Goal: Task Accomplishment & Management: Manage account settings

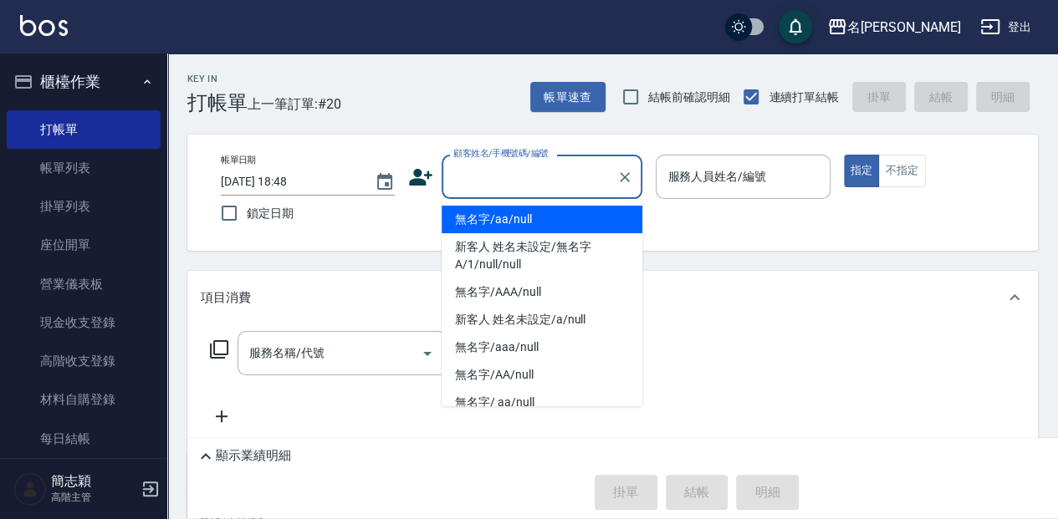
drag, startPoint x: 464, startPoint y: 177, endPoint x: 430, endPoint y: 191, distance: 36.8
click at [464, 177] on input "顧客姓名/手機號碼/編號" at bounding box center [529, 176] width 161 height 29
click at [568, 222] on li "無名字/aa/null" at bounding box center [541, 220] width 201 height 28
type input "無名字/aa/null"
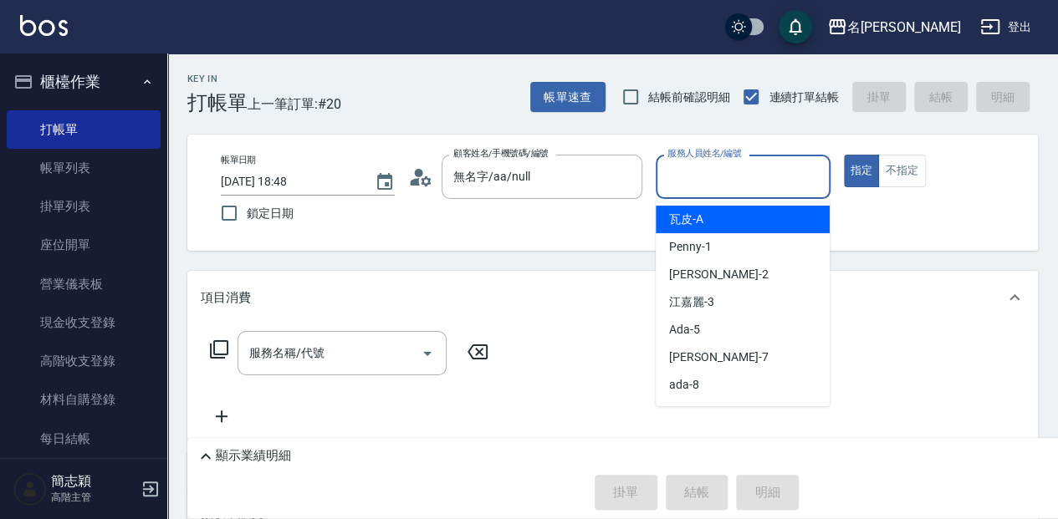
click at [769, 172] on input "服務人員姓名/編號" at bounding box center [742, 176] width 159 height 29
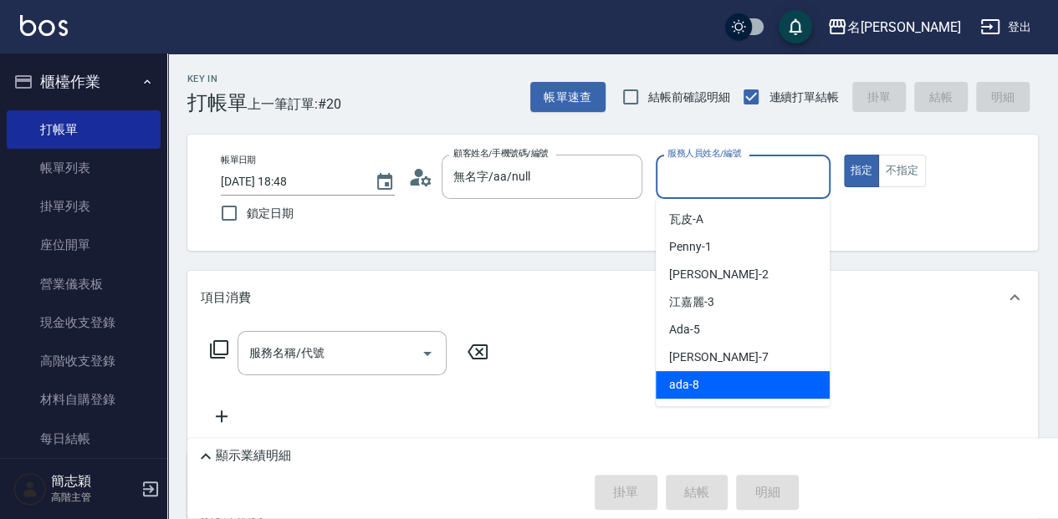
scroll to position [55, 0]
click at [732, 390] on div "Anna -9" at bounding box center [742, 385] width 174 height 28
type input "Anna-9"
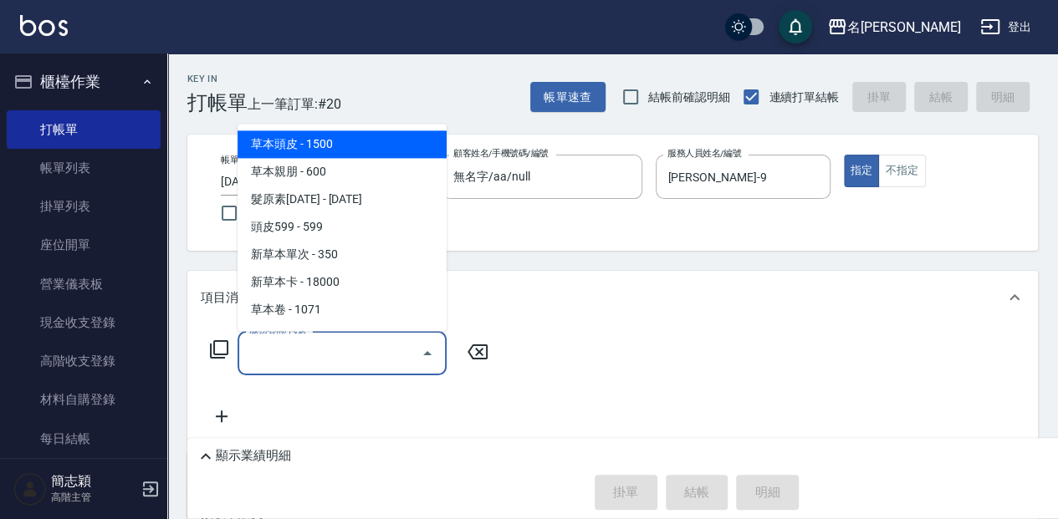
click at [386, 339] on input "服務名稱/代號" at bounding box center [329, 353] width 169 height 29
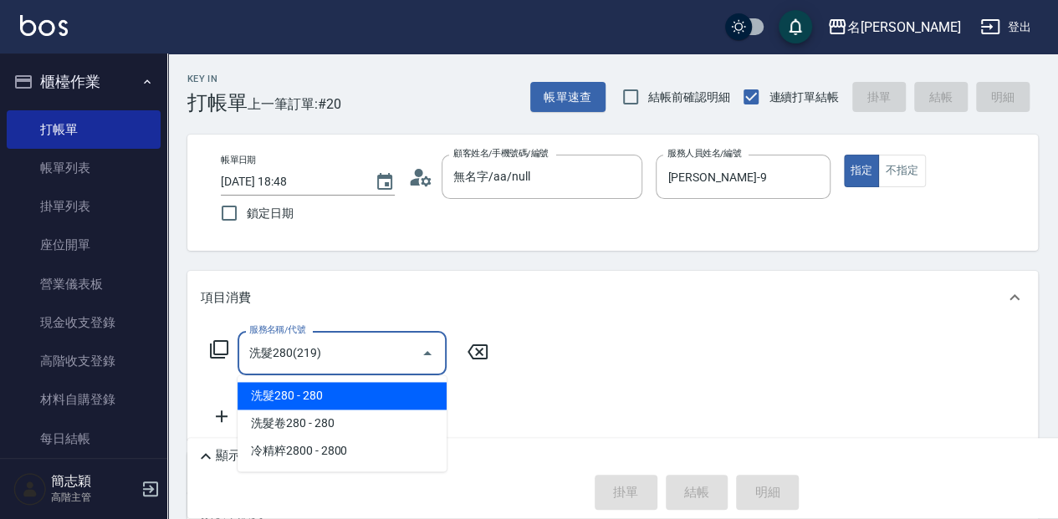
type input "洗髮280(219)"
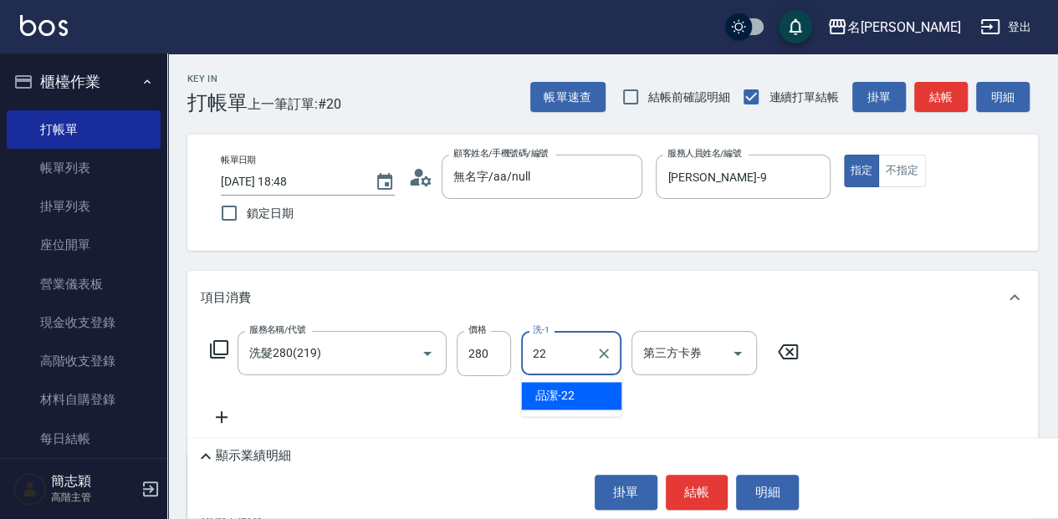
type input "品潔-22"
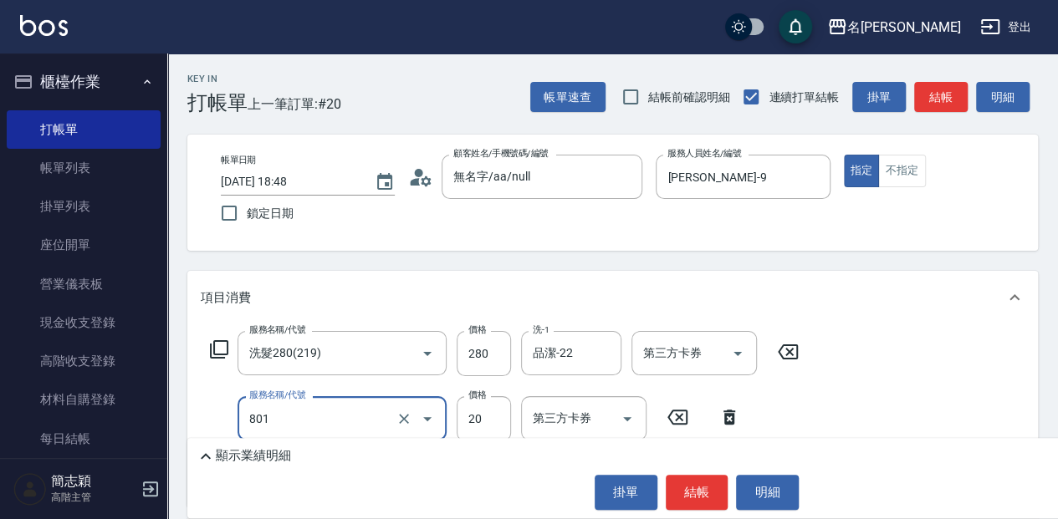
type input "潤絲20(801)"
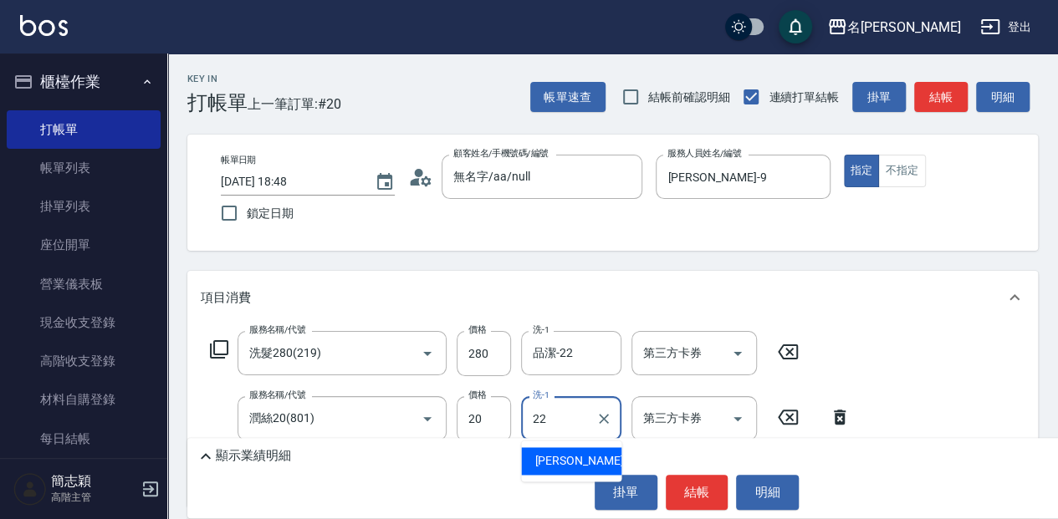
type input "品潔-22"
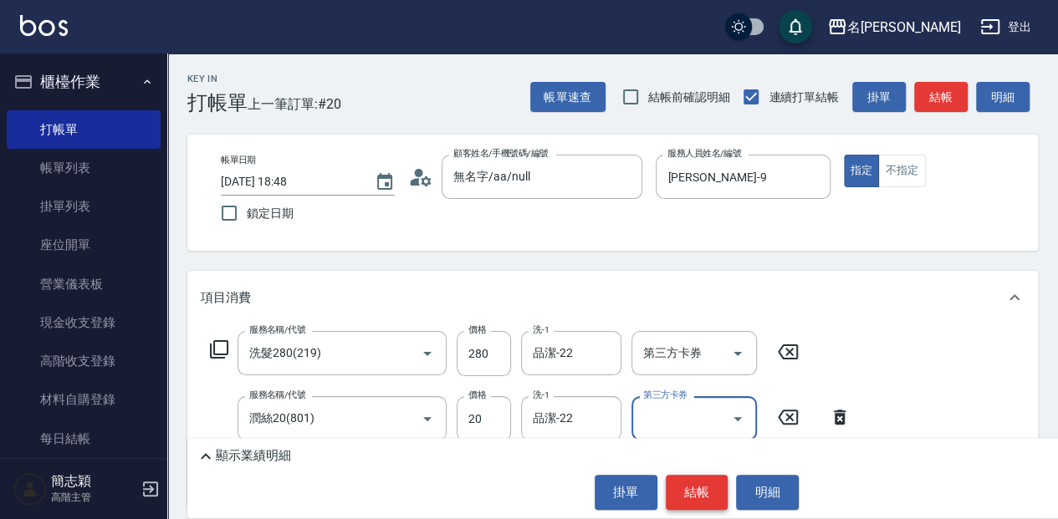
click at [675, 480] on button "結帳" at bounding box center [696, 492] width 63 height 35
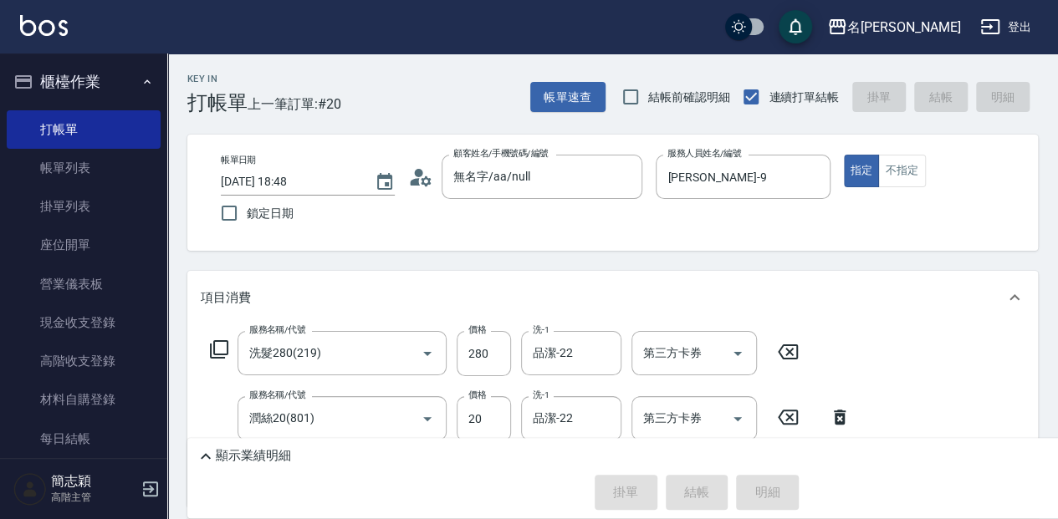
type input "2025/09/08 19:34"
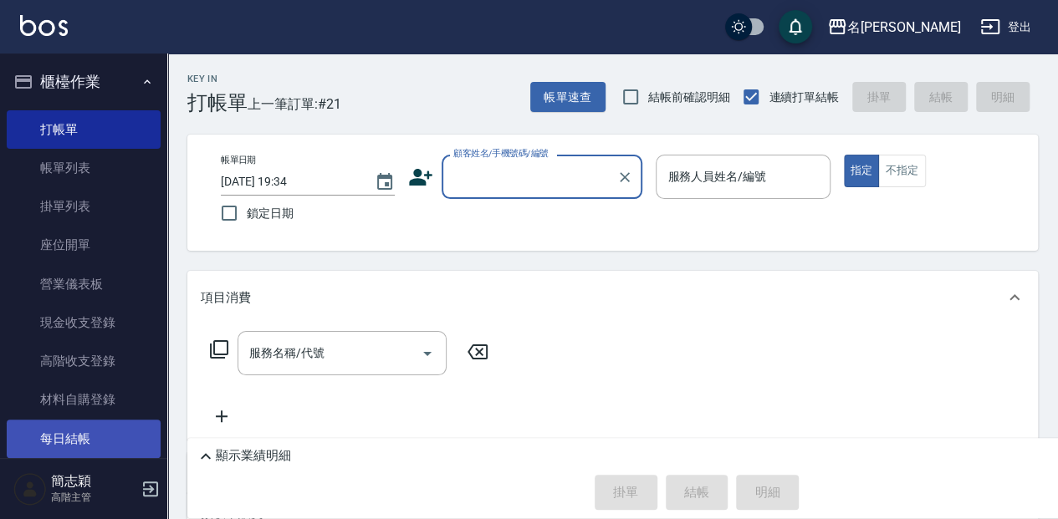
click at [64, 446] on link "每日結帳" at bounding box center [84, 439] width 154 height 38
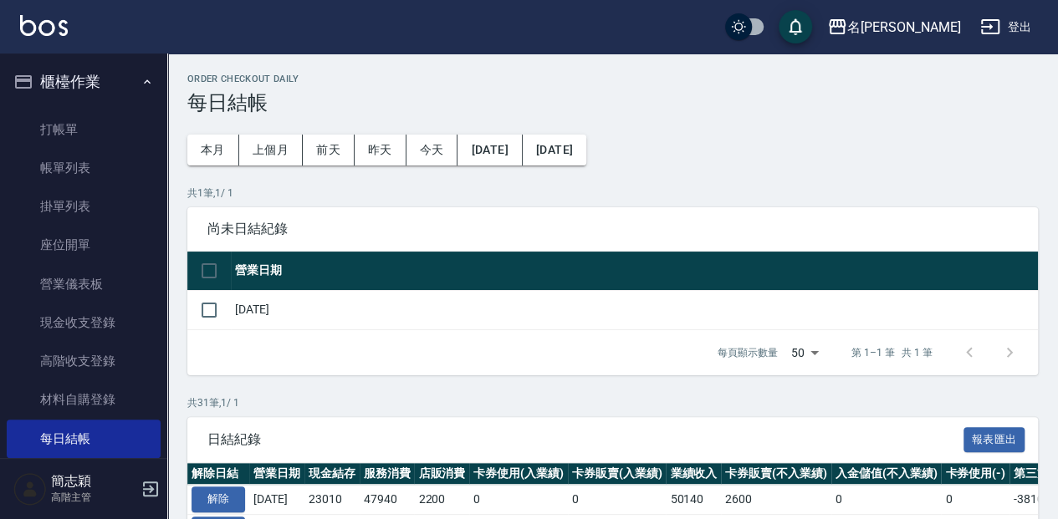
click at [286, 308] on td "[DATE]" at bounding box center [634, 309] width 807 height 39
click at [216, 309] on input "checkbox" at bounding box center [208, 310] width 35 height 35
checkbox input "true"
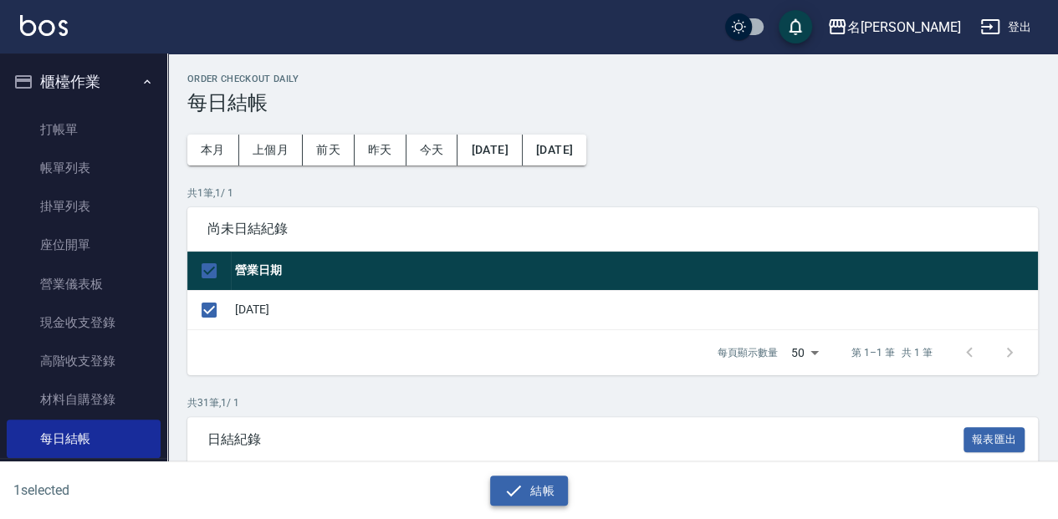
click at [513, 497] on icon "button" at bounding box center [513, 491] width 20 height 20
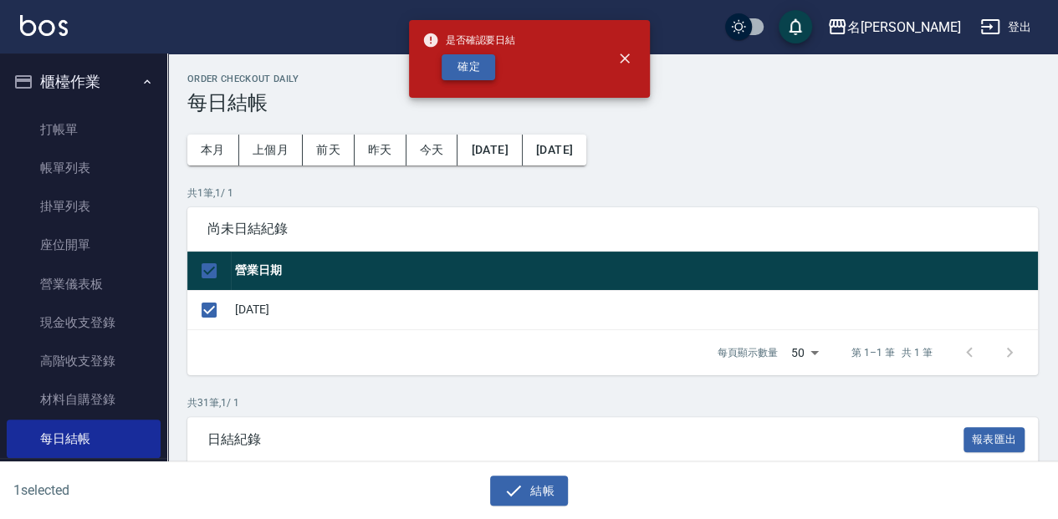
click at [461, 62] on button "確定" at bounding box center [468, 67] width 54 height 26
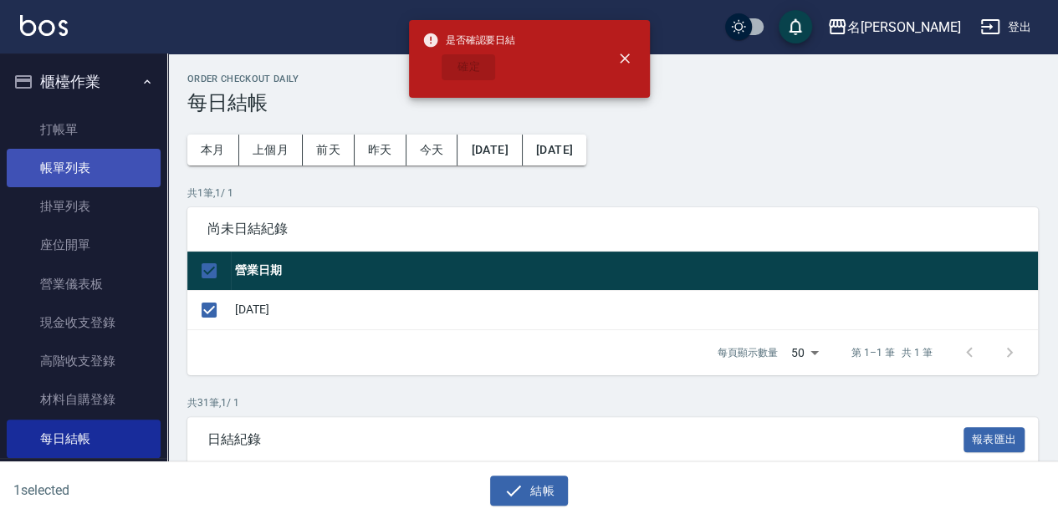
checkbox input "false"
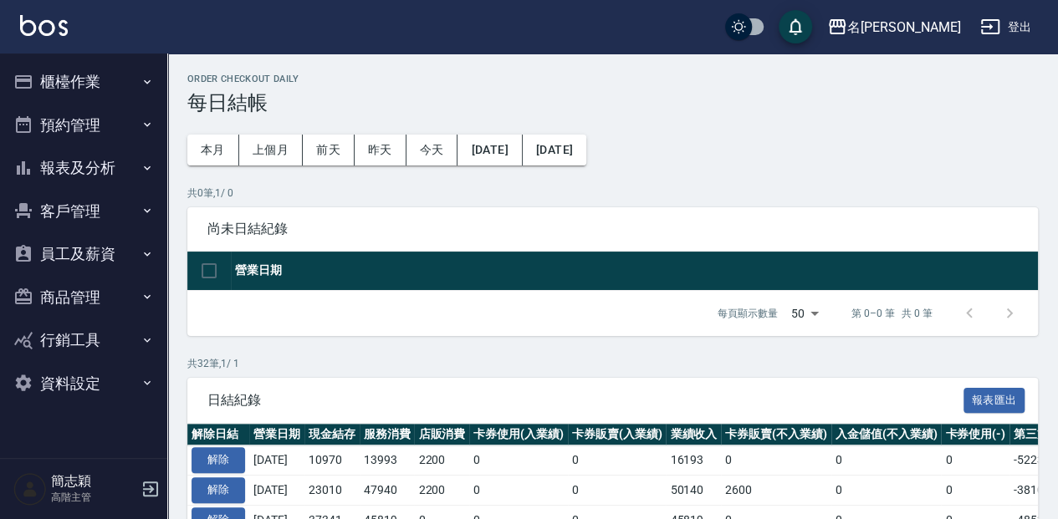
click at [131, 164] on button "報表及分析" at bounding box center [84, 167] width 154 height 43
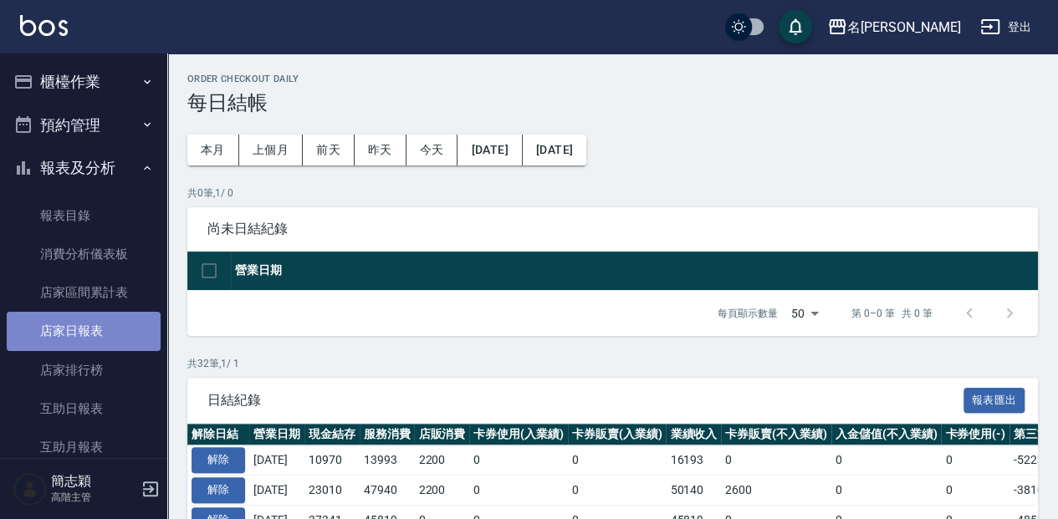
click at [125, 316] on link "店家日報表" at bounding box center [84, 331] width 154 height 38
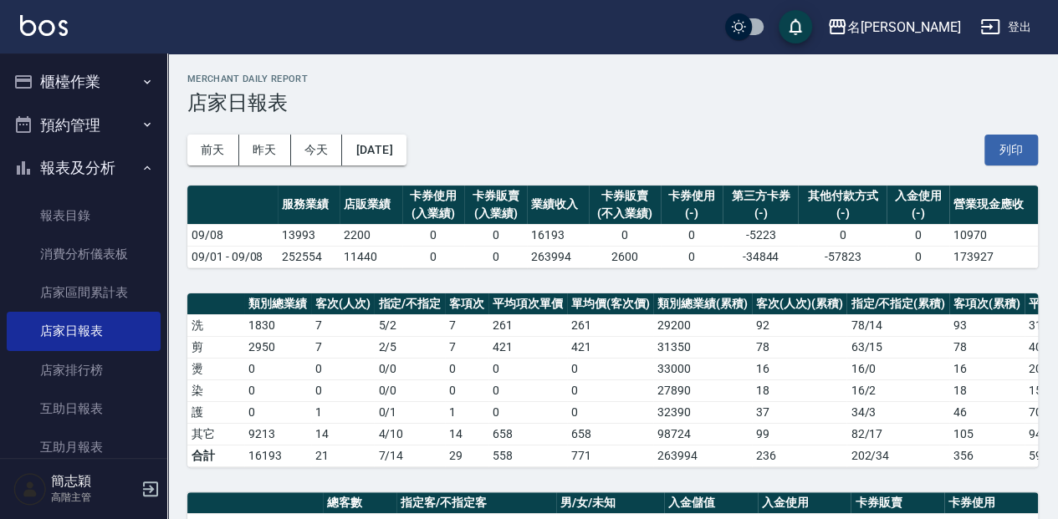
scroll to position [455, 0]
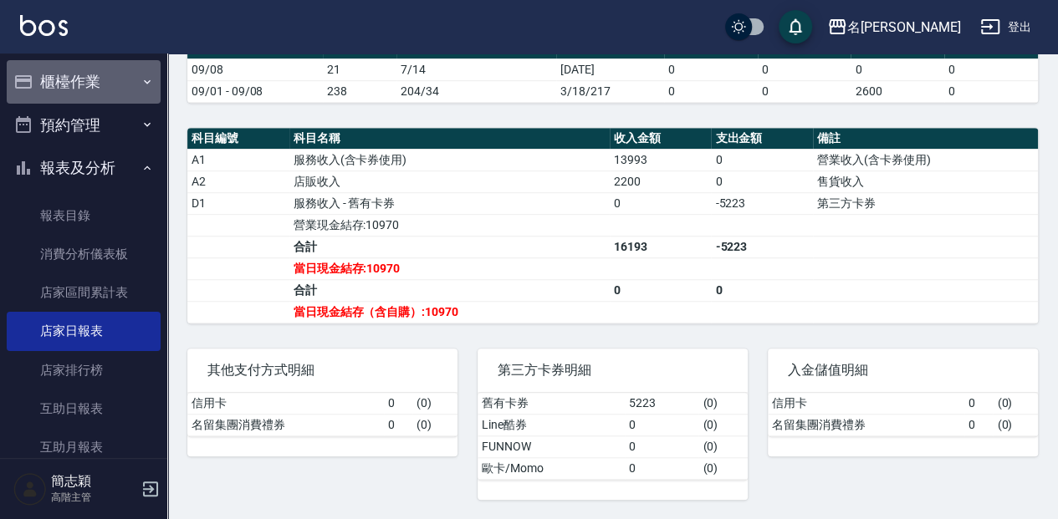
click at [97, 85] on button "櫃檯作業" at bounding box center [84, 81] width 154 height 43
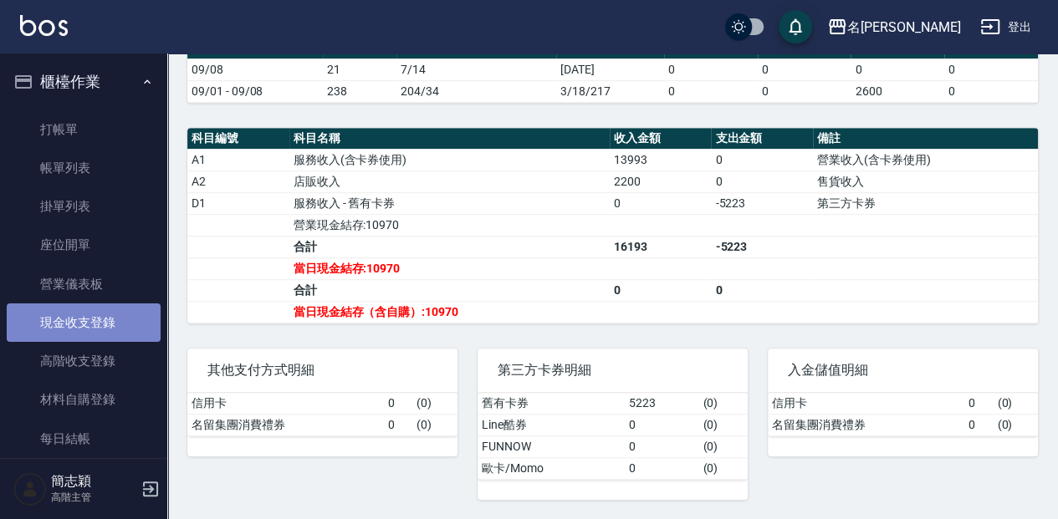
click at [84, 324] on link "現金收支登錄" at bounding box center [84, 322] width 154 height 38
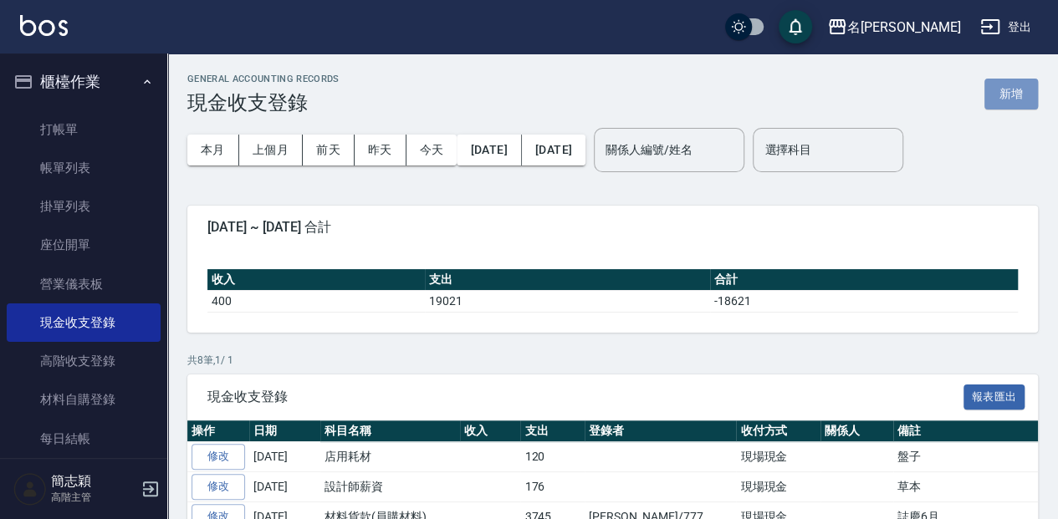
drag, startPoint x: 1008, startPoint y: 95, endPoint x: 948, endPoint y: 132, distance: 70.5
click at [1007, 96] on button "新增" at bounding box center [1011, 94] width 54 height 31
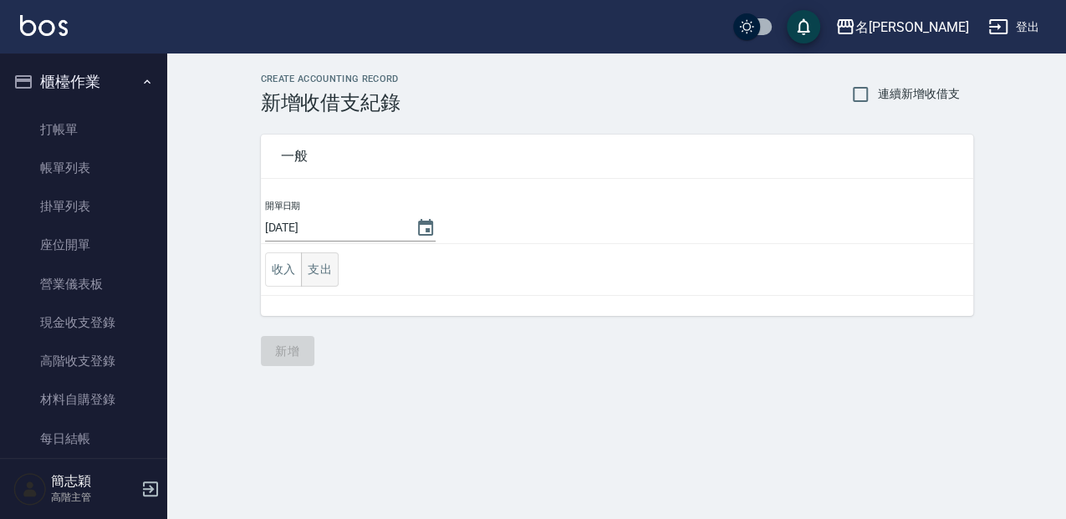
click at [334, 271] on button "支出" at bounding box center [320, 269] width 38 height 34
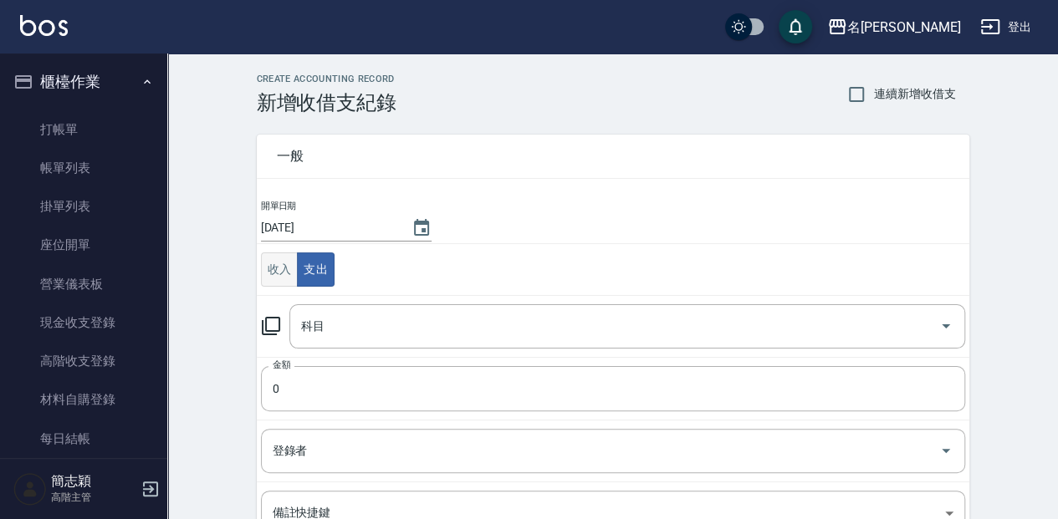
click at [291, 272] on button "收入" at bounding box center [280, 269] width 38 height 34
click at [341, 316] on input "科目" at bounding box center [614, 326] width 635 height 29
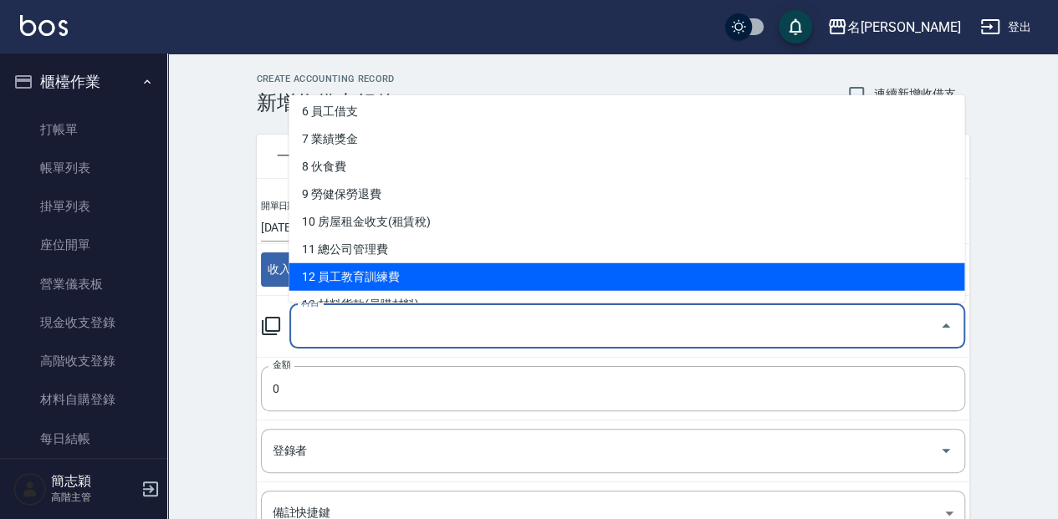
scroll to position [222, 0]
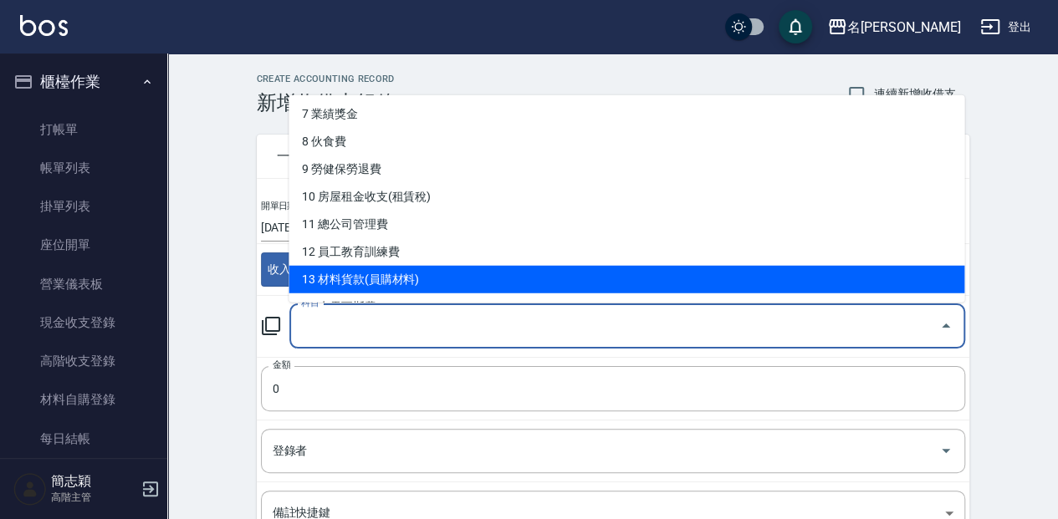
click at [405, 274] on li "13 材料貨款(員購材料)" at bounding box center [625, 279] width 675 height 28
type input "13 材料貨款(員購材料)"
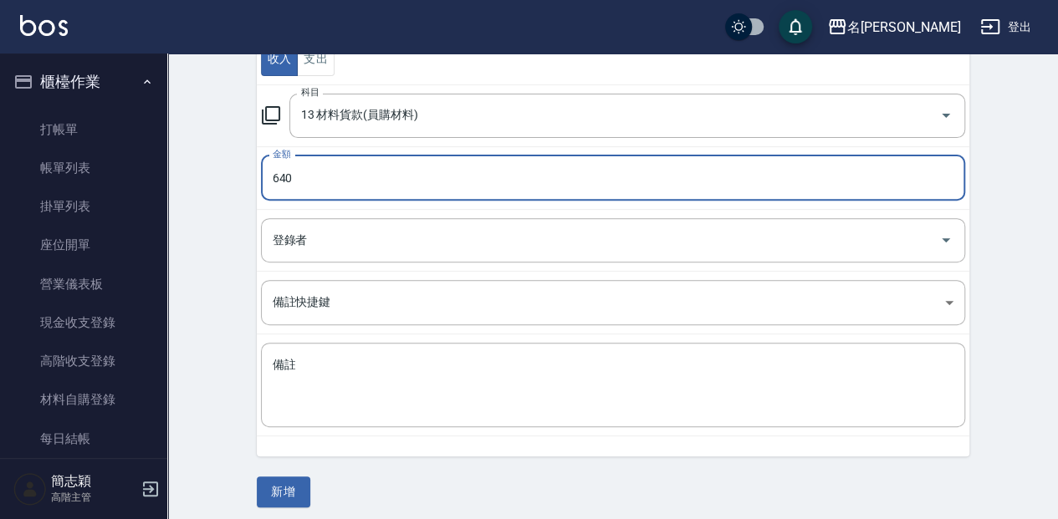
scroll to position [216, 0]
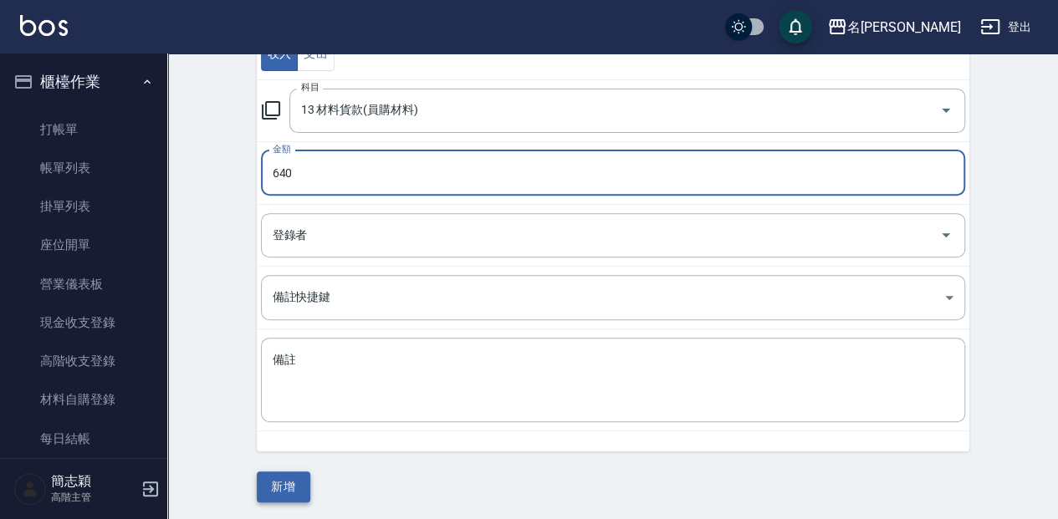
type input "640"
click at [282, 495] on button "新增" at bounding box center [284, 487] width 54 height 31
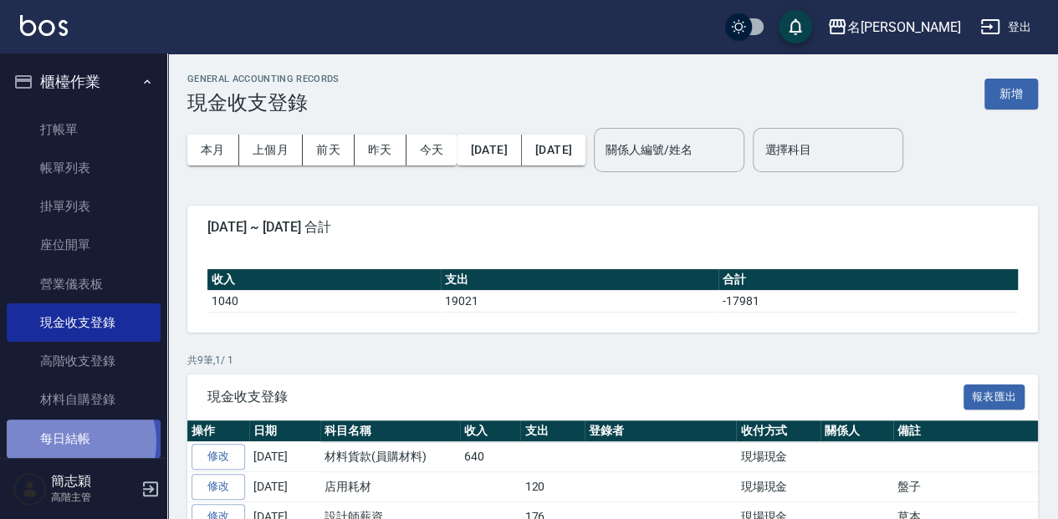
click at [66, 441] on link "每日結帳" at bounding box center [84, 439] width 154 height 38
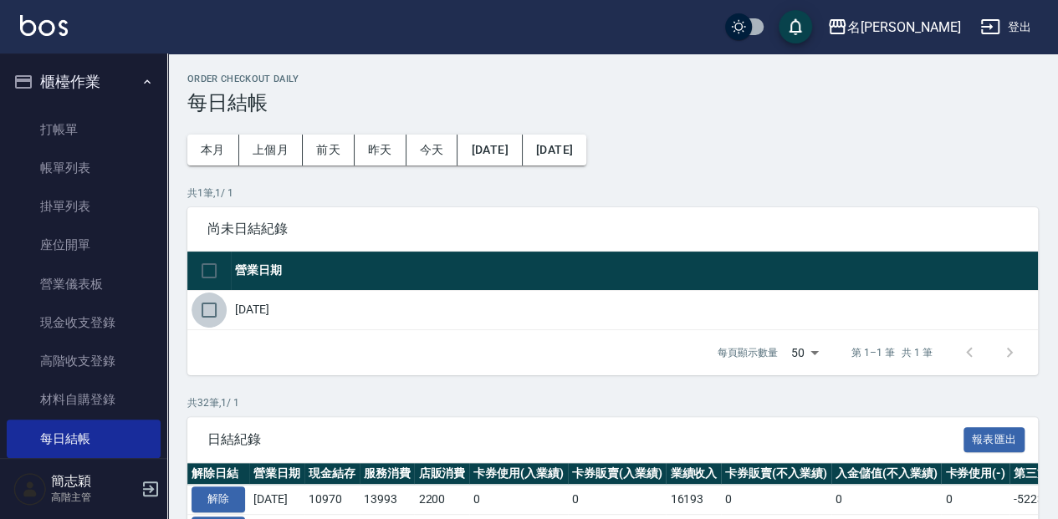
click at [209, 298] on input "checkbox" at bounding box center [208, 310] width 35 height 35
checkbox input "true"
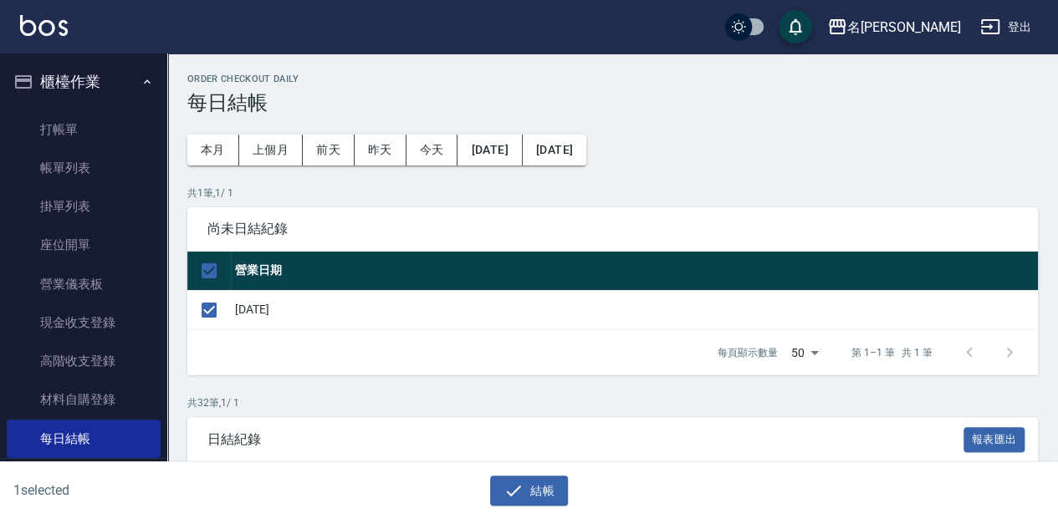
click at [522, 506] on div "1 selected 結帳" at bounding box center [529, 491] width 1058 height 58
click at [525, 496] on button "結帳" at bounding box center [529, 491] width 78 height 31
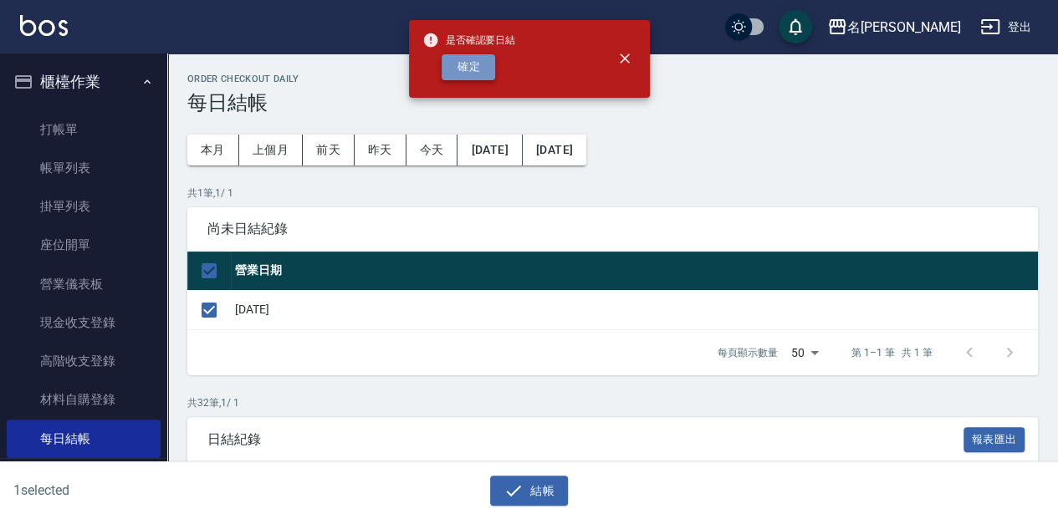
click at [470, 79] on button "確定" at bounding box center [468, 67] width 54 height 26
checkbox input "false"
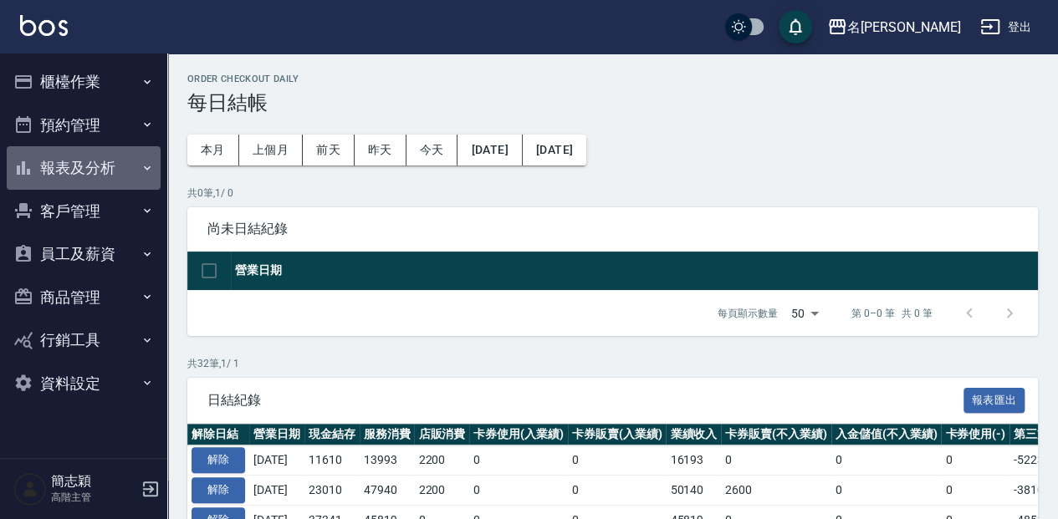
click at [114, 162] on button "報表及分析" at bounding box center [84, 167] width 154 height 43
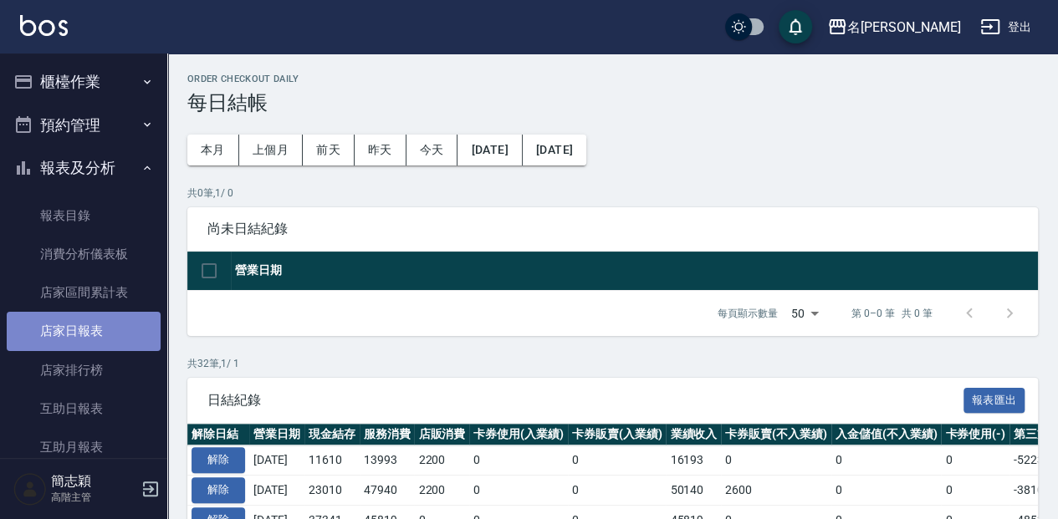
click at [109, 317] on link "店家日報表" at bounding box center [84, 331] width 154 height 38
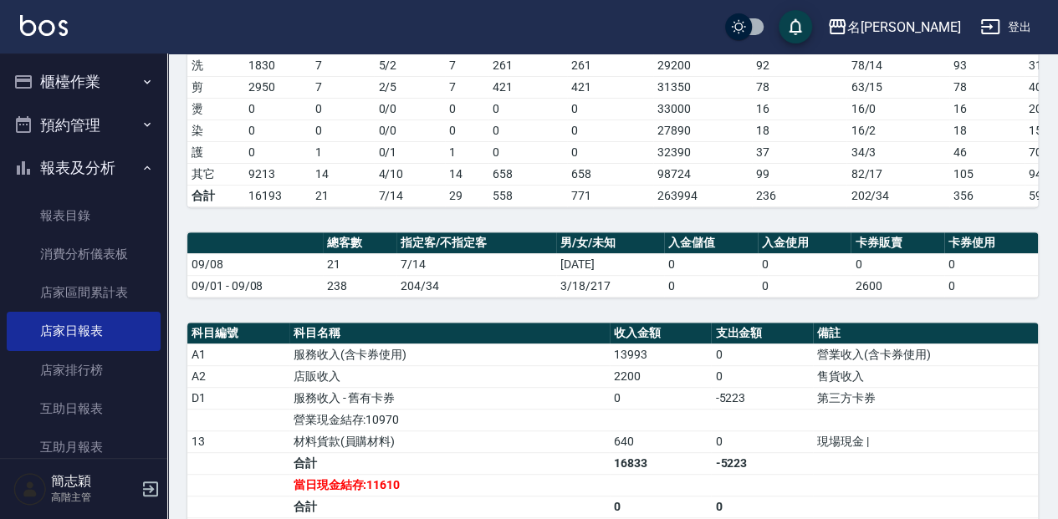
scroll to position [334, 0]
